Goal: Task Accomplishment & Management: Use online tool/utility

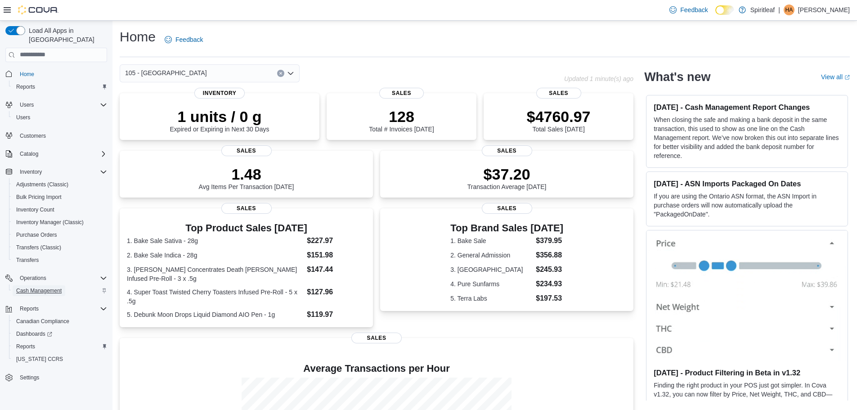
click at [55, 287] on span "Cash Management" at bounding box center [38, 290] width 45 height 7
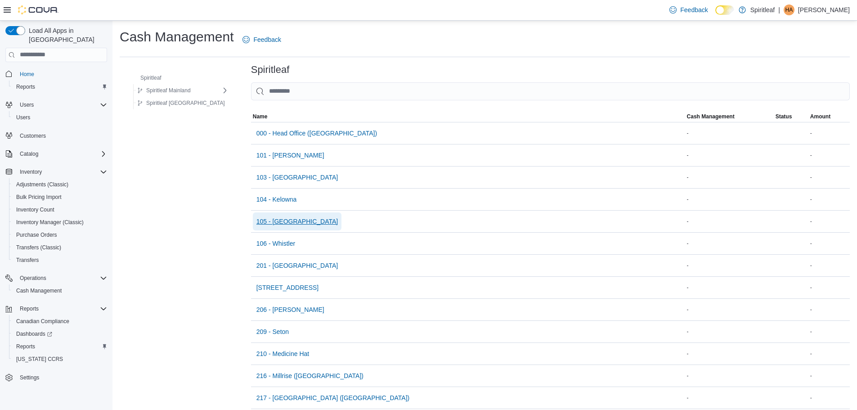
click at [267, 220] on span "105 - [GEOGRAPHIC_DATA]" at bounding box center [297, 221] width 82 height 9
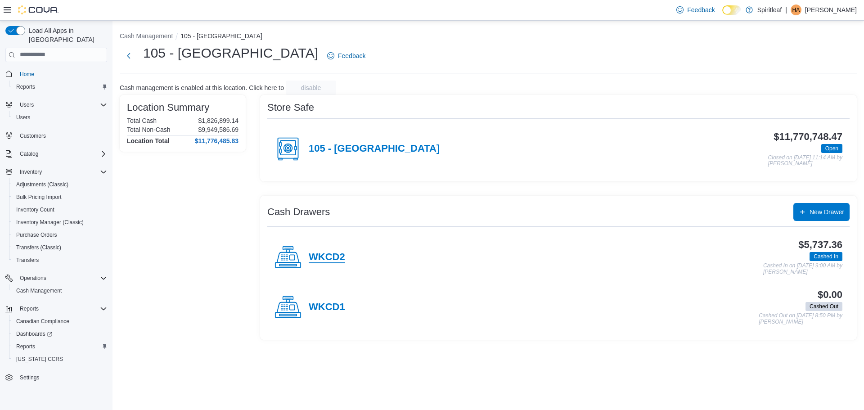
click at [324, 254] on h4 "WKCD2" at bounding box center [327, 257] width 36 height 12
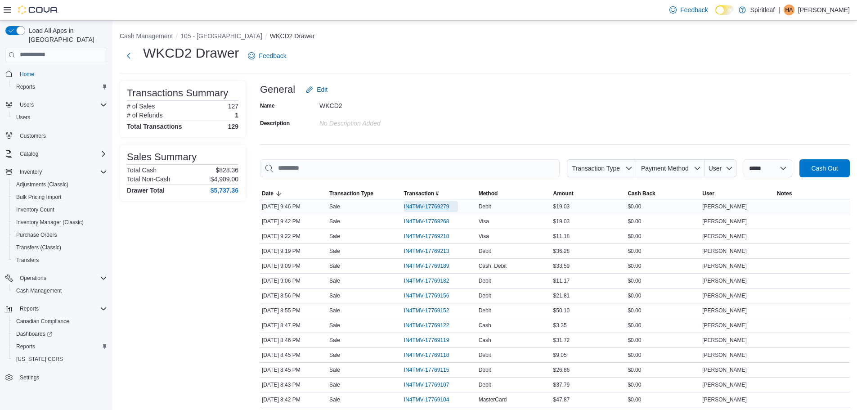
click at [444, 203] on span "IN4TMV-17769279" at bounding box center [426, 206] width 45 height 7
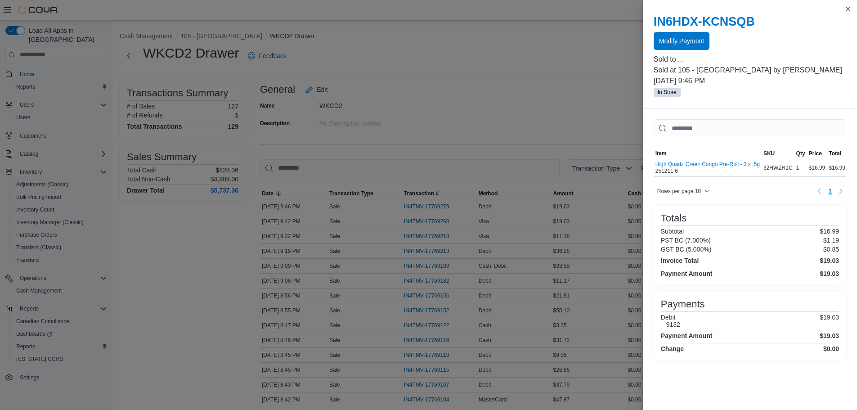
click at [676, 39] on span "Modify Payment" at bounding box center [681, 40] width 45 height 9
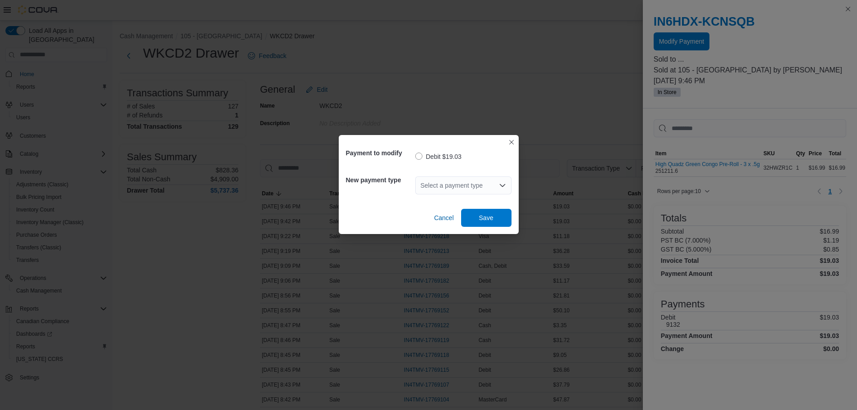
click at [481, 178] on div "Select a payment type" at bounding box center [463, 185] width 96 height 18
click at [468, 186] on div "Select a payment type Combo box. Selected. Combo box input. Select a payment ty…" at bounding box center [463, 185] width 96 height 18
click at [468, 188] on div "Select a payment type" at bounding box center [463, 185] width 96 height 18
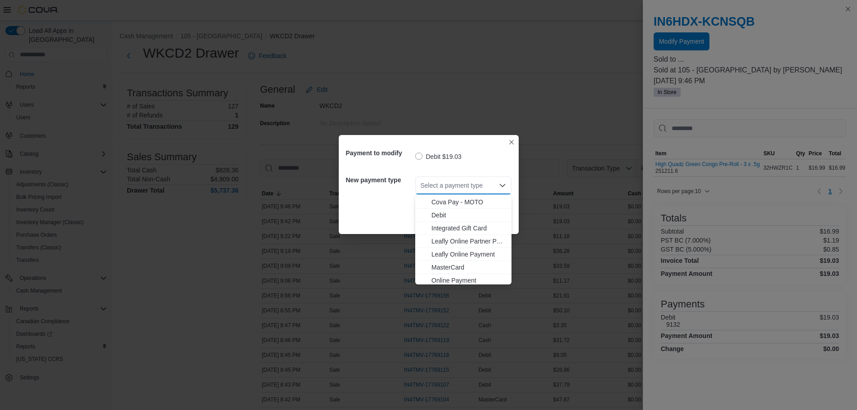
scroll to position [45, 0]
click at [459, 247] on span "MasterCard" at bounding box center [468, 246] width 75 height 9
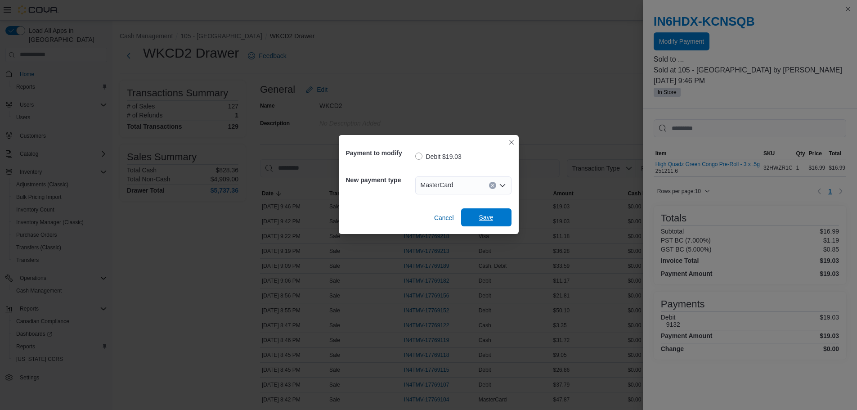
drag, startPoint x: 488, startPoint y: 218, endPoint x: 467, endPoint y: 214, distance: 21.1
click at [488, 219] on span "Save" at bounding box center [486, 217] width 14 height 9
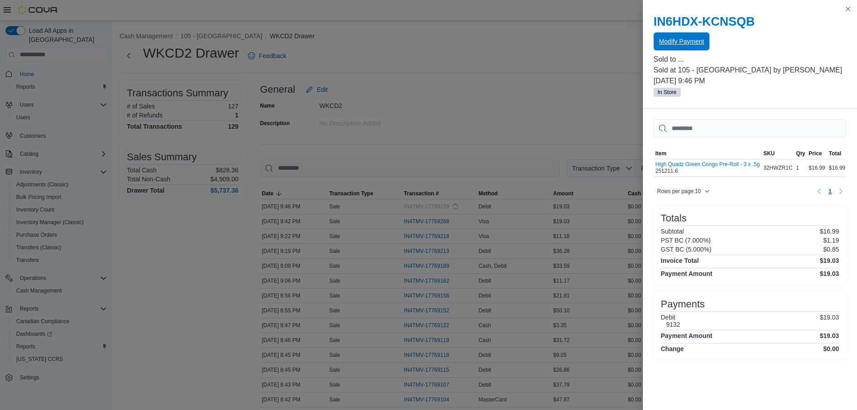
scroll to position [0, 0]
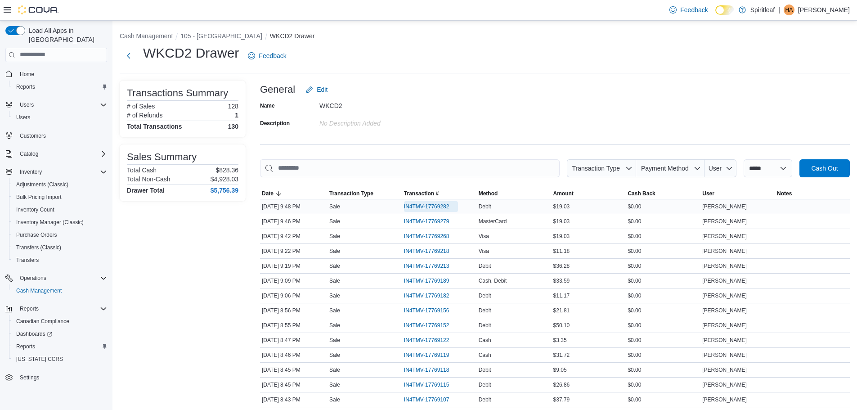
click at [417, 207] on span "IN4TMV-17769282" at bounding box center [426, 206] width 45 height 7
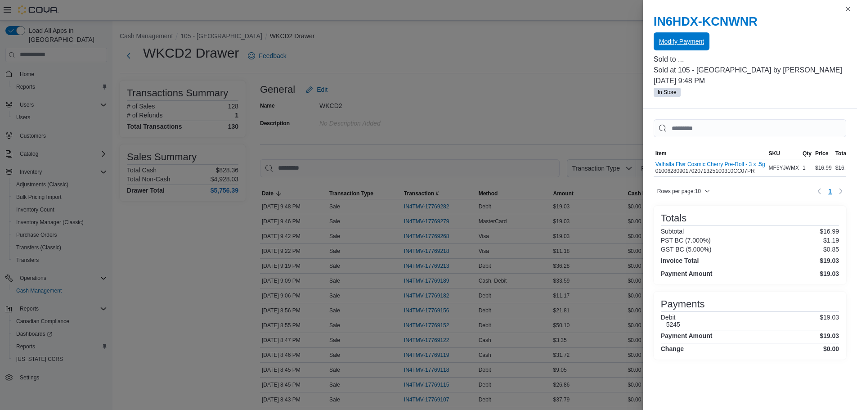
click at [665, 32] on div "IN6HDX-KCNWNR Modify Payment" at bounding box center [750, 32] width 193 height 36
click at [664, 40] on span "Modify Payment" at bounding box center [681, 40] width 45 height 9
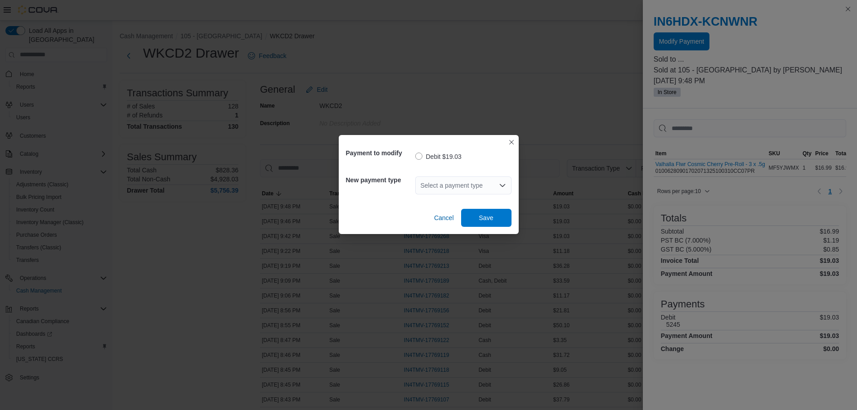
click at [480, 188] on div "Select a payment type" at bounding box center [463, 185] width 96 height 18
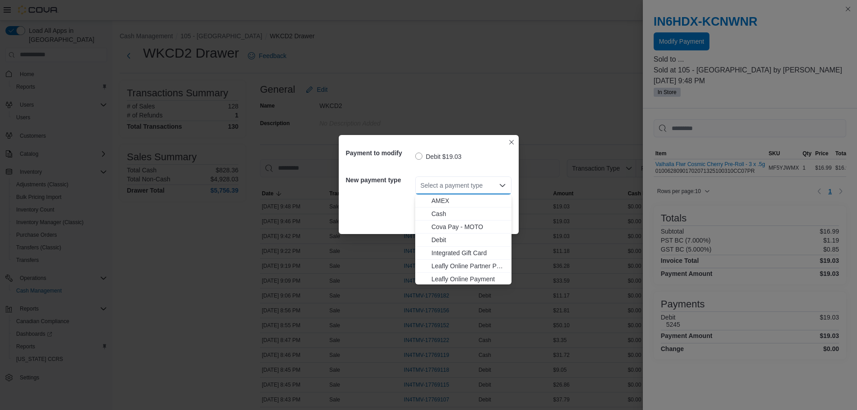
scroll to position [80, 0]
click at [453, 211] on span "MasterCard" at bounding box center [468, 212] width 75 height 9
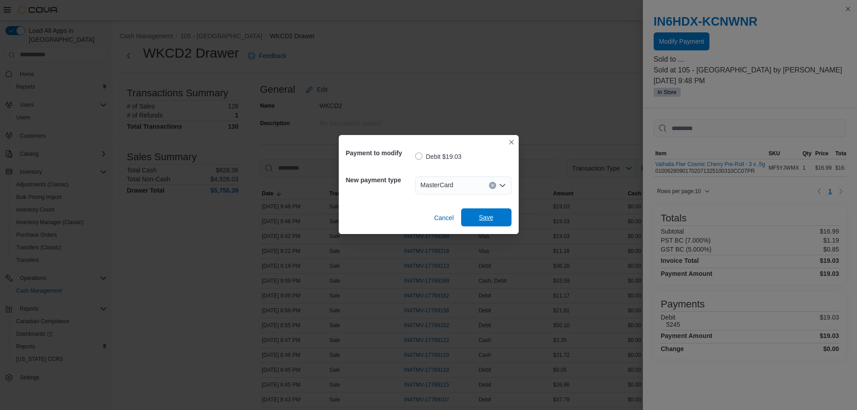
click at [478, 219] on span "Save" at bounding box center [486, 217] width 40 height 18
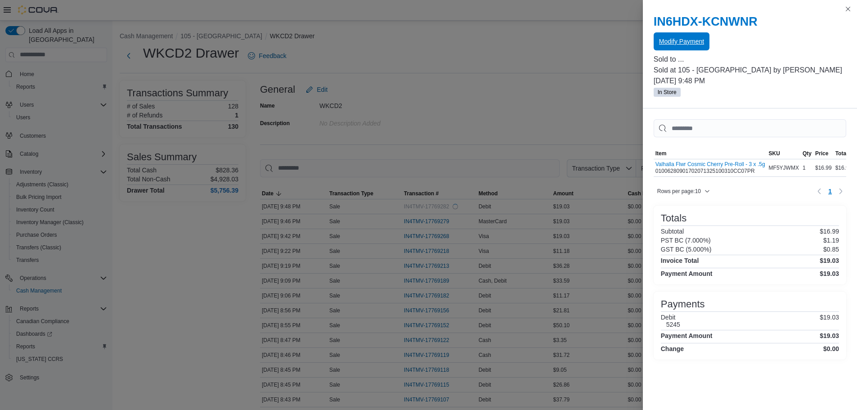
scroll to position [0, 0]
